Goal: Task Accomplishment & Management: Use online tool/utility

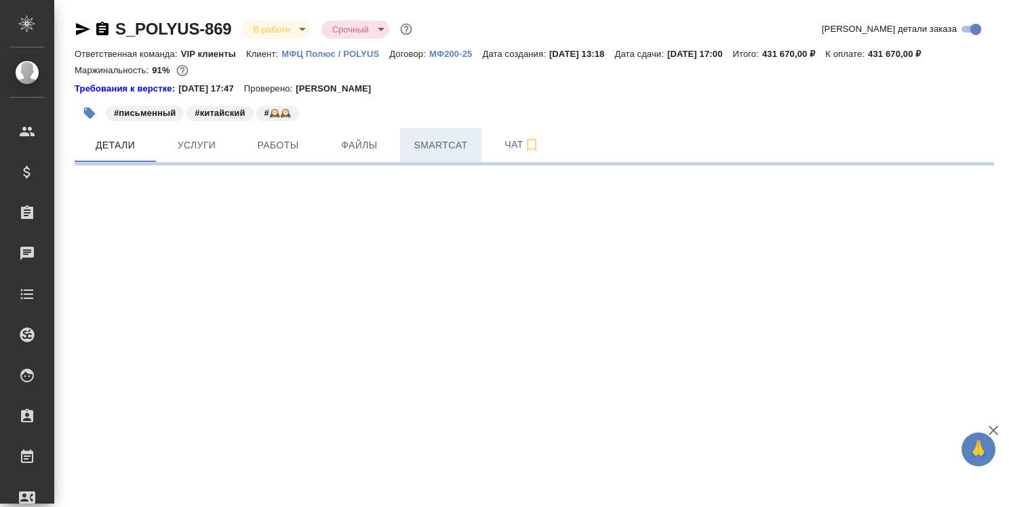
select select "RU"
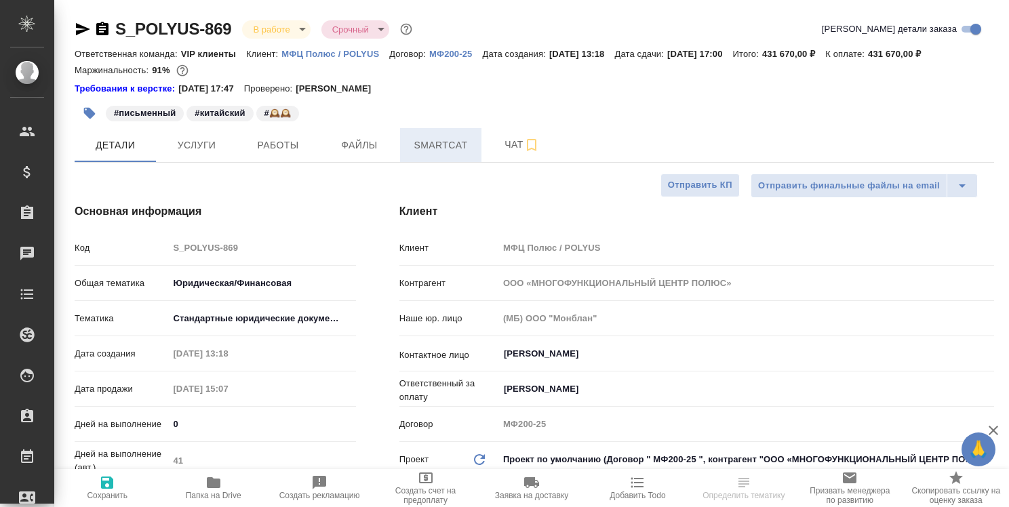
type textarea "x"
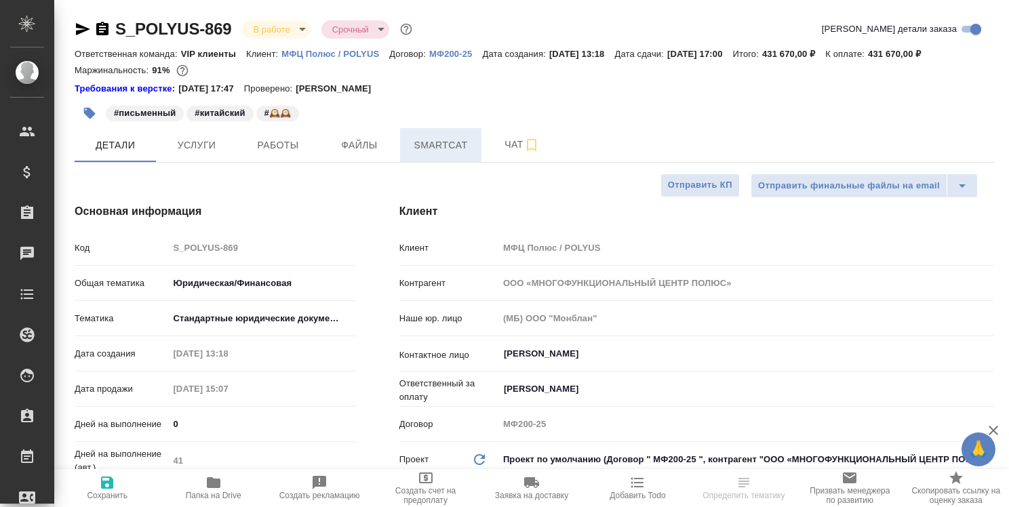
type textarea "x"
click at [448, 142] on span "Smartcat" at bounding box center [440, 145] width 65 height 17
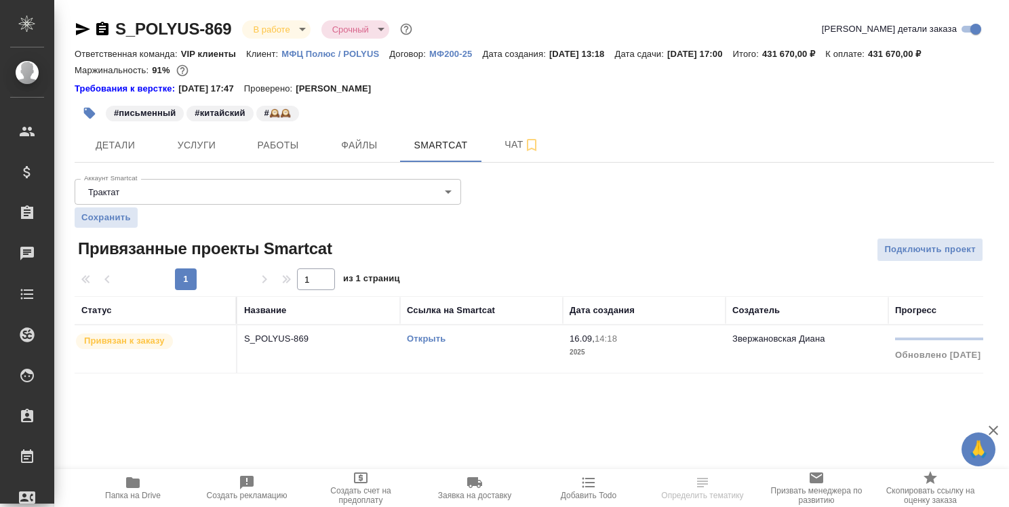
click at [429, 339] on link "Открыть" at bounding box center [426, 339] width 39 height 10
click at [282, 146] on span "Работы" at bounding box center [277, 145] width 65 height 17
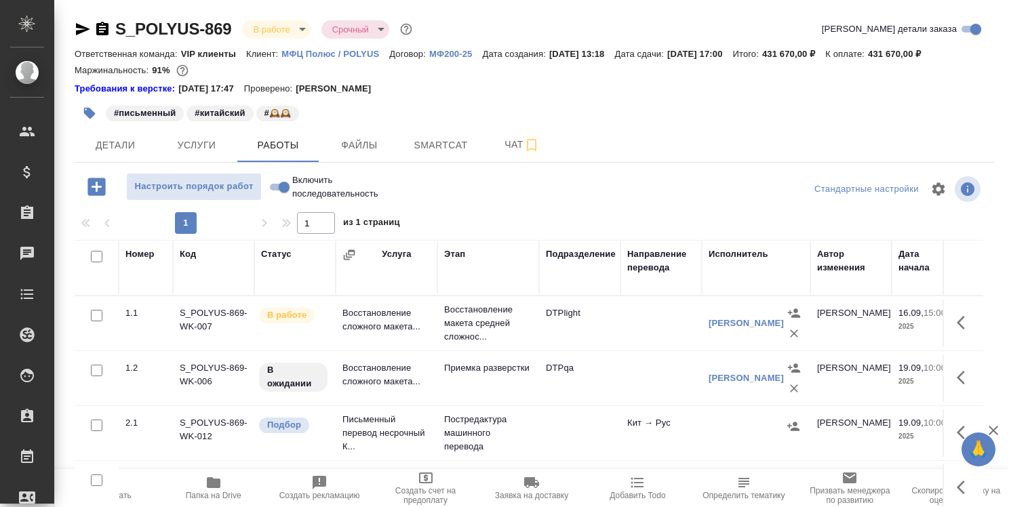
scroll to position [68, 0]
